Goal: Navigation & Orientation: Go to known website

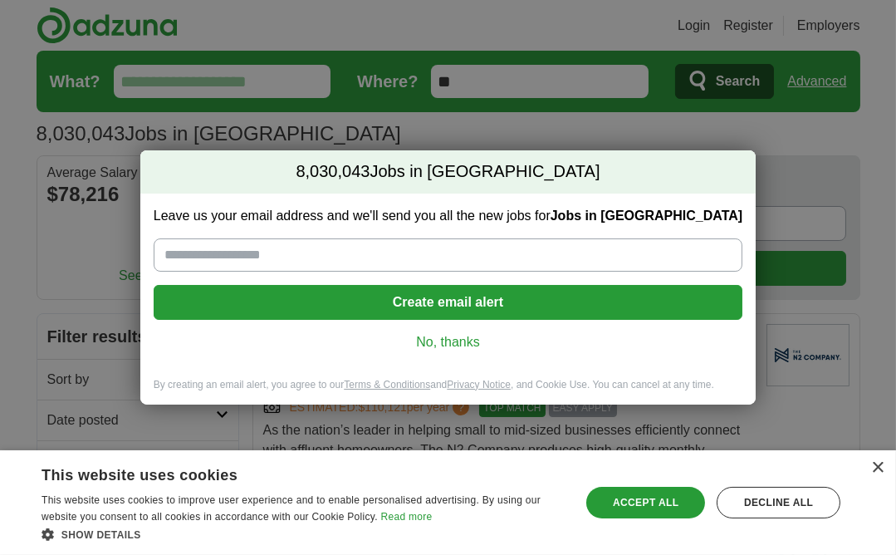
click at [873, 468] on div "×" at bounding box center [877, 468] width 12 height 12
